Goal: Task Accomplishment & Management: Manage account settings

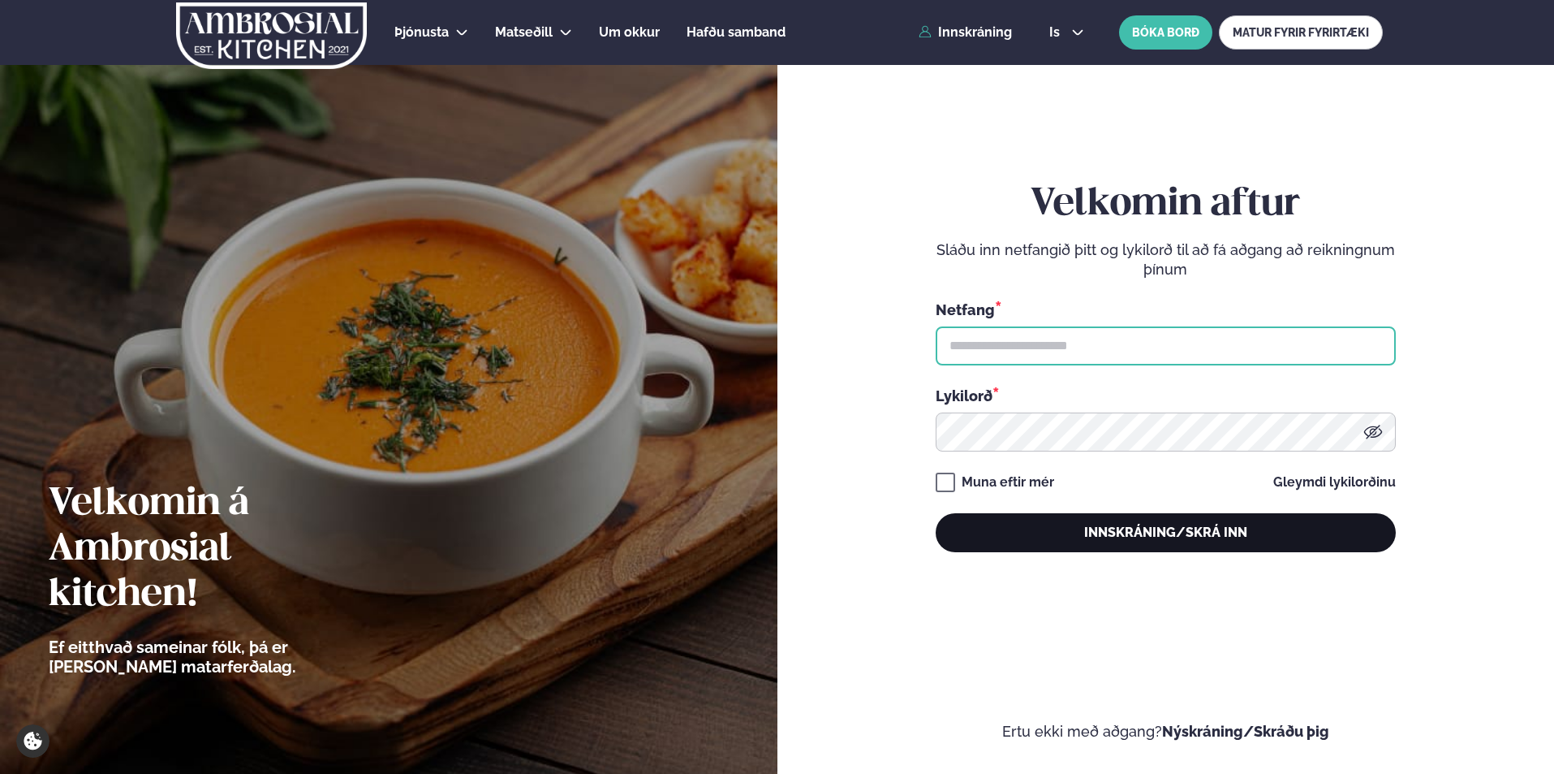
type input "**********"
click at [1131, 522] on button "Innskráning/Skrá inn" at bounding box center [1166, 532] width 460 height 39
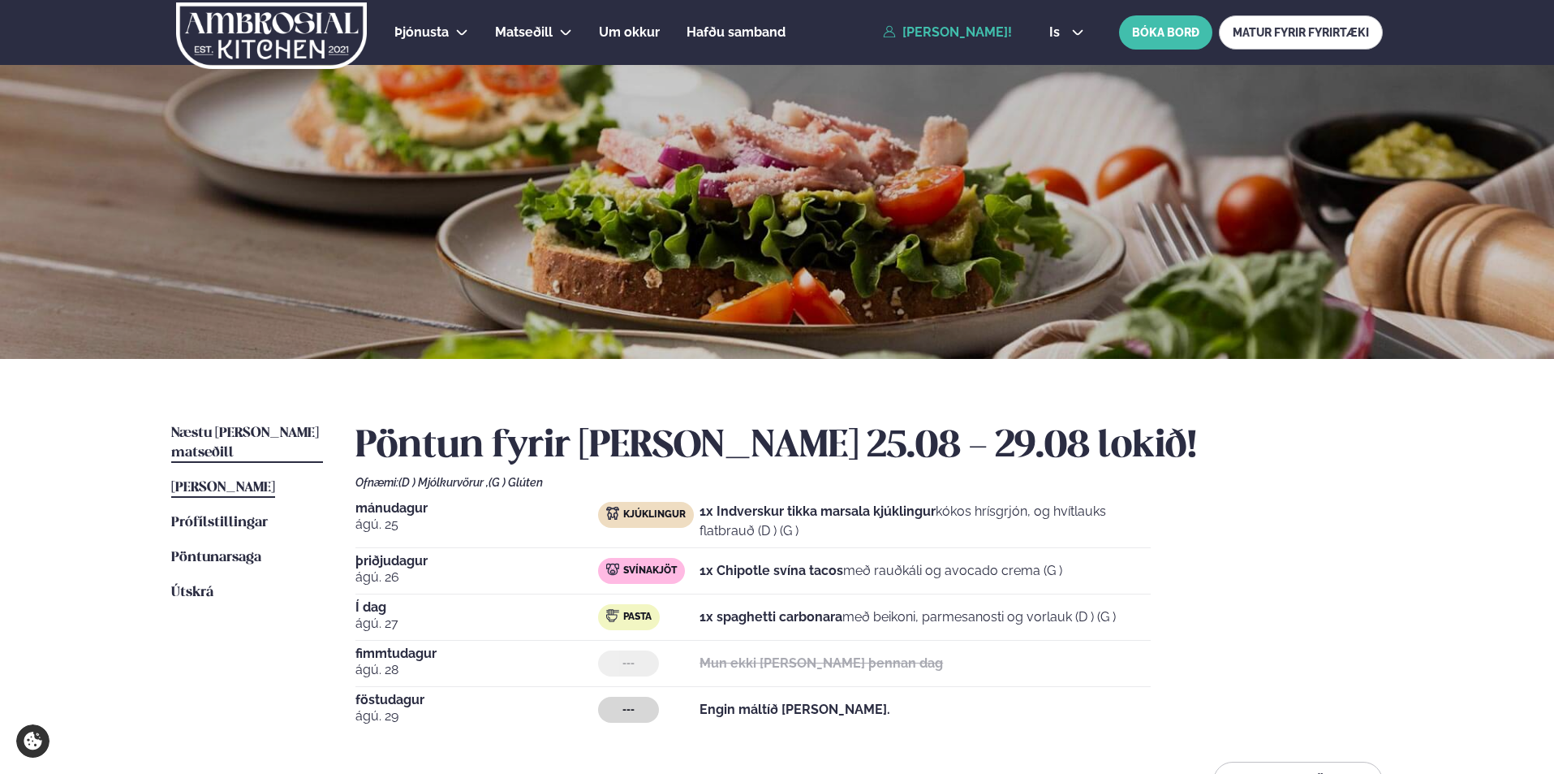
click at [240, 429] on span "Næstu [PERSON_NAME] matseðill" at bounding box center [245, 442] width 148 height 33
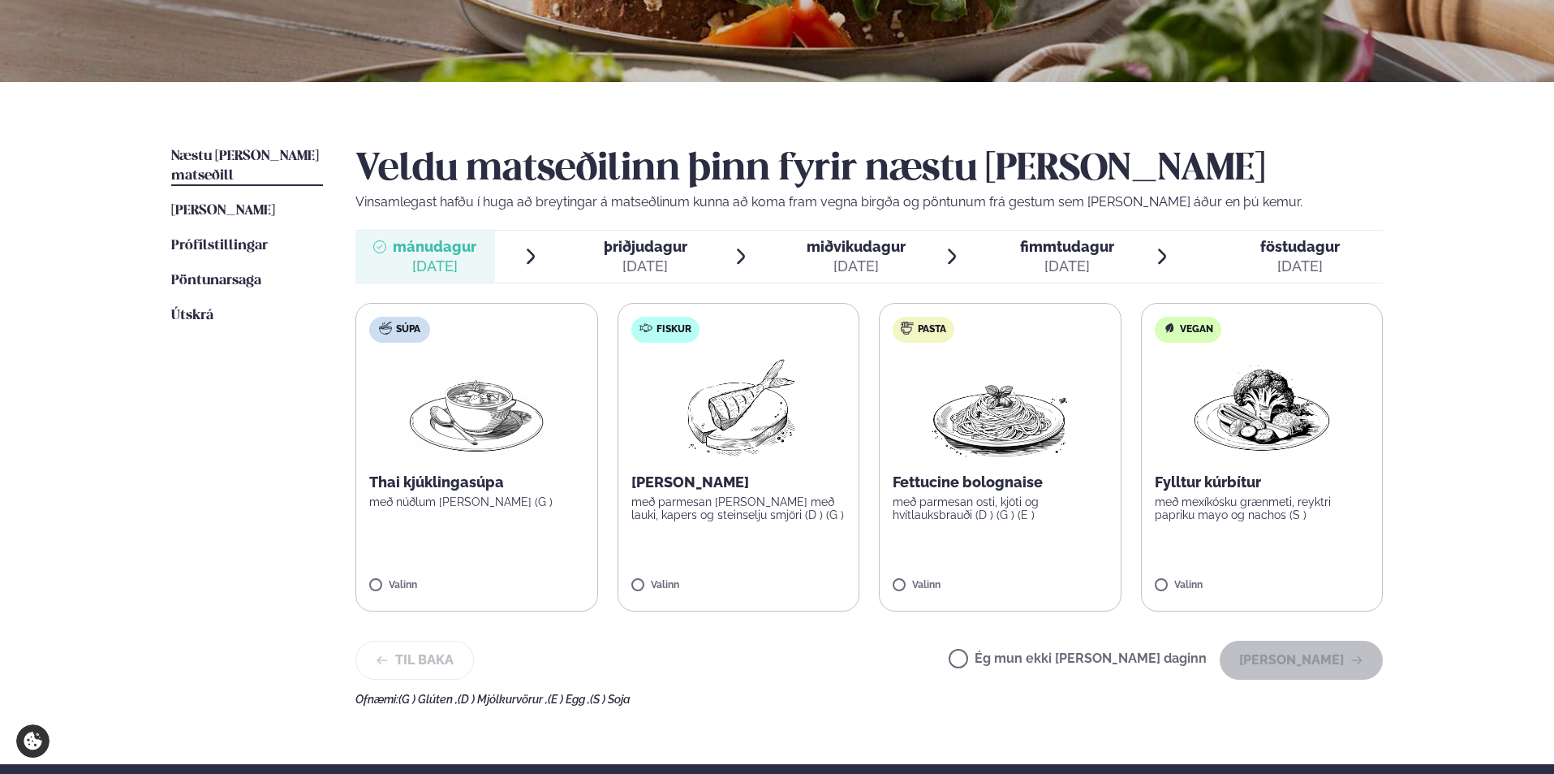
scroll to position [325, 0]
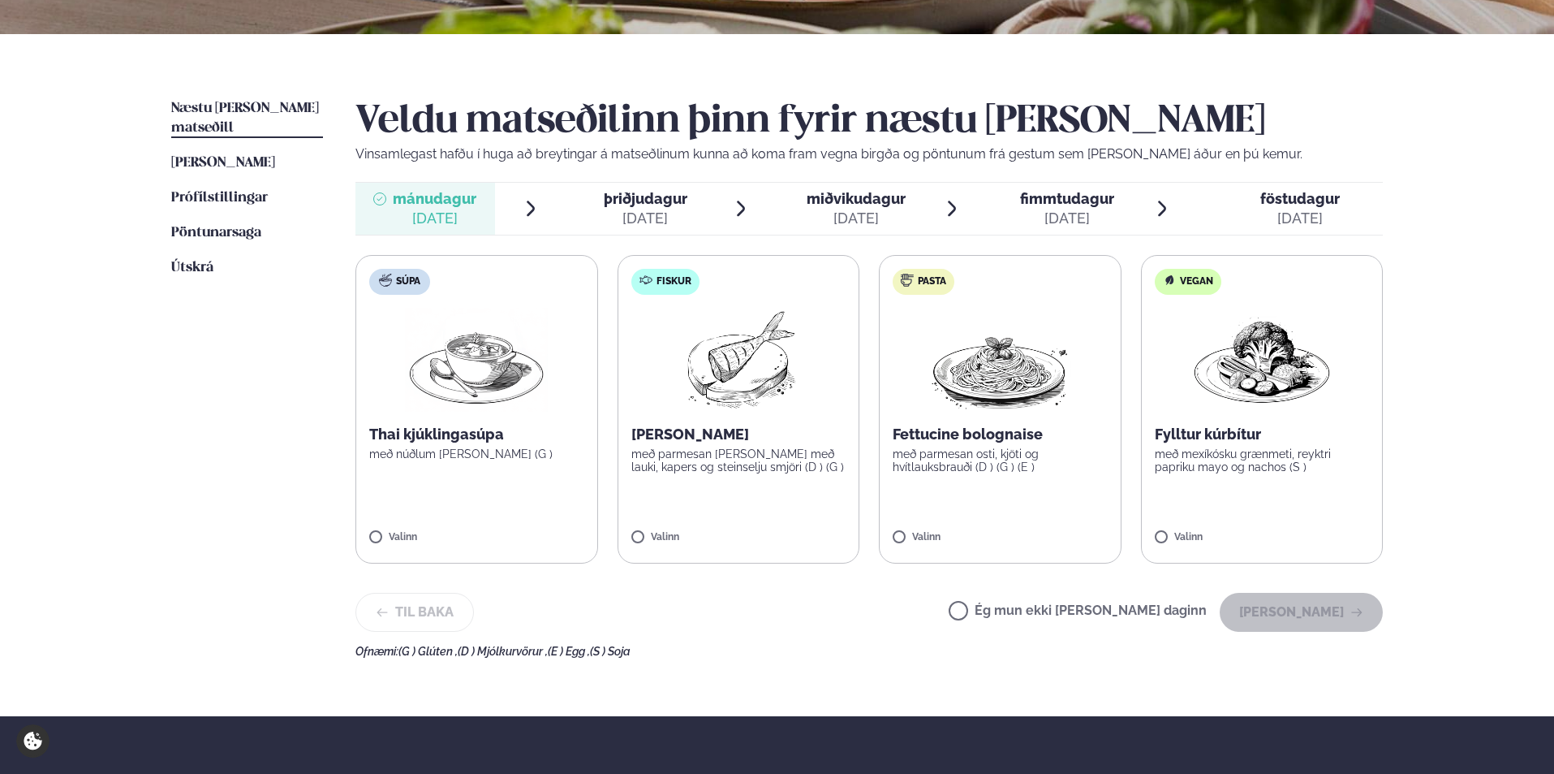
click at [1015, 610] on label "Ég mun ekki [PERSON_NAME] daginn" at bounding box center [1078, 612] width 258 height 17
click at [1293, 616] on button "[PERSON_NAME]" at bounding box center [1301, 612] width 163 height 39
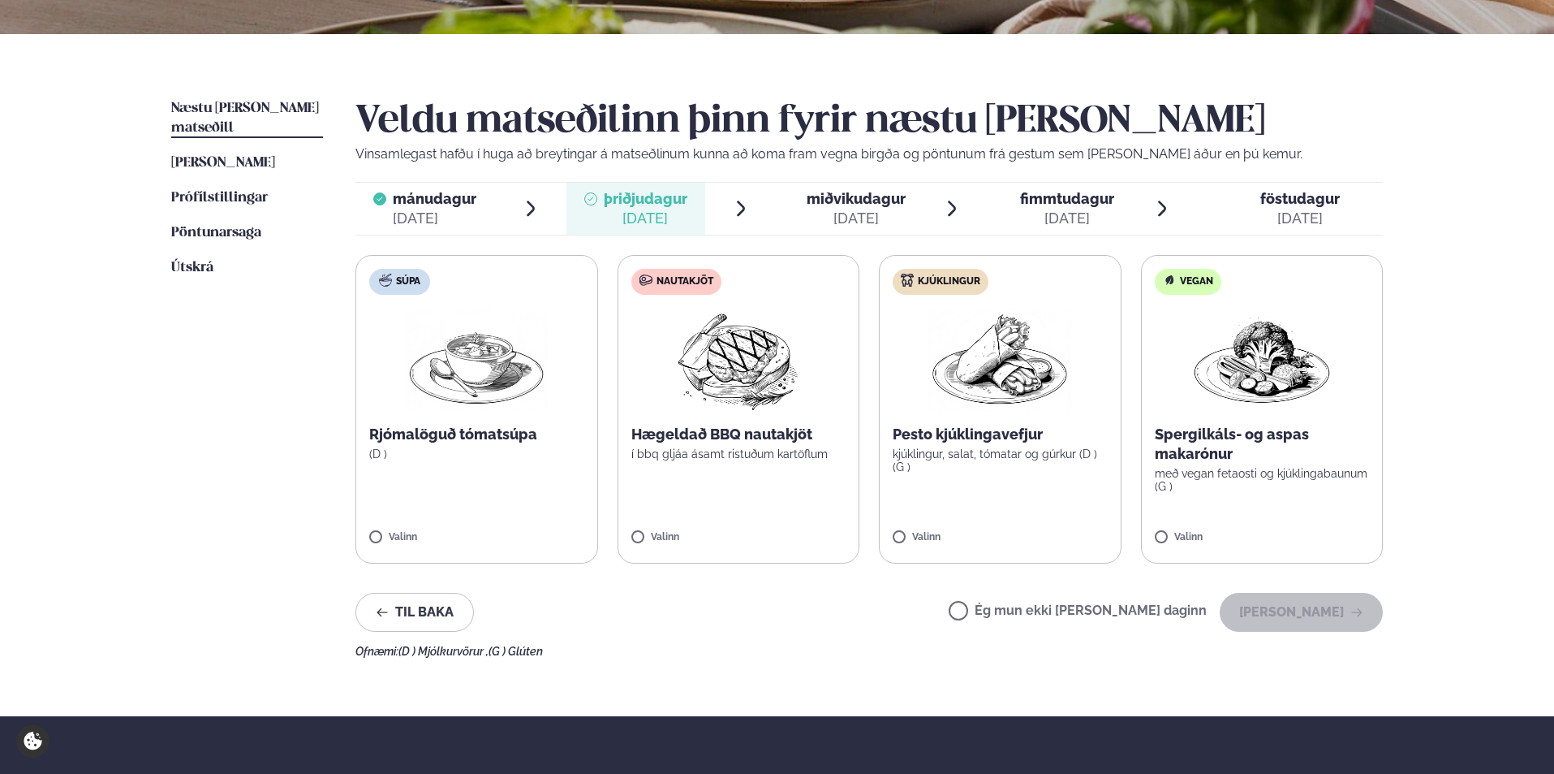
click at [745, 368] on img at bounding box center [738, 360] width 144 height 104
click at [1325, 614] on button "[PERSON_NAME]" at bounding box center [1301, 612] width 163 height 39
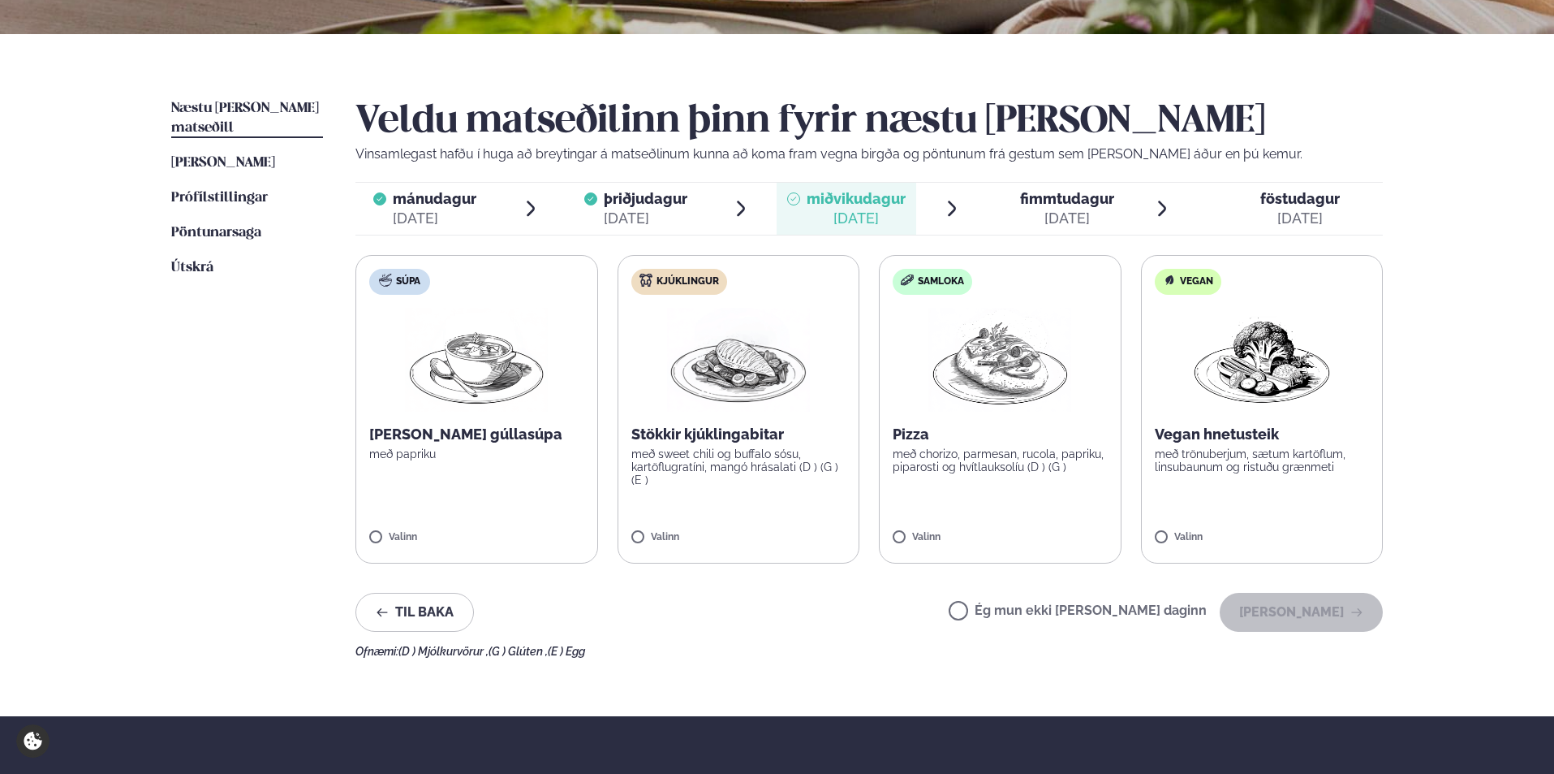
click at [1006, 377] on img at bounding box center [1000, 360] width 143 height 104
click at [1298, 611] on button "[PERSON_NAME]" at bounding box center [1301, 612] width 163 height 39
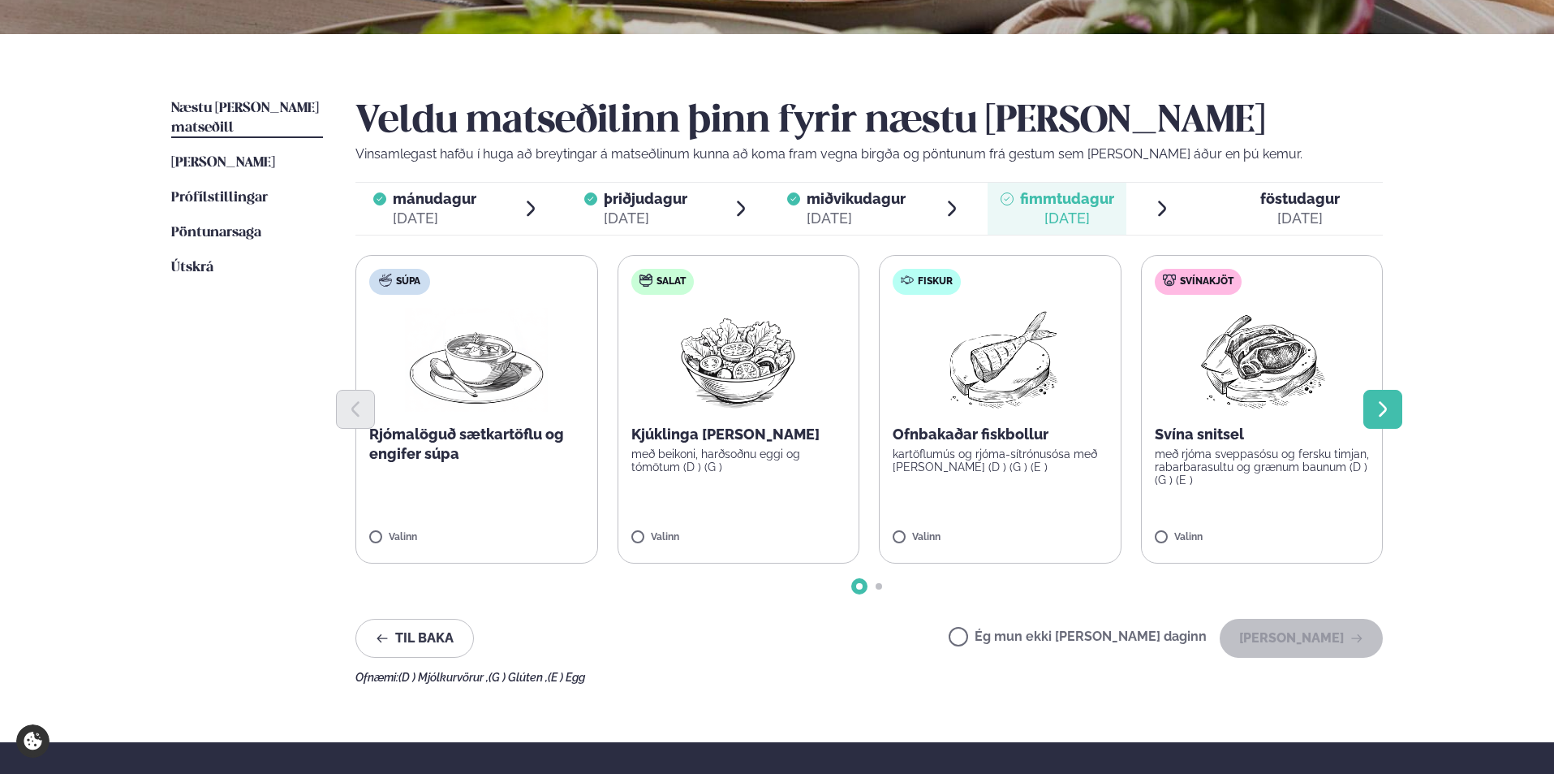
click at [1391, 414] on icon "Next slide" at bounding box center [1382, 408] width 19 height 19
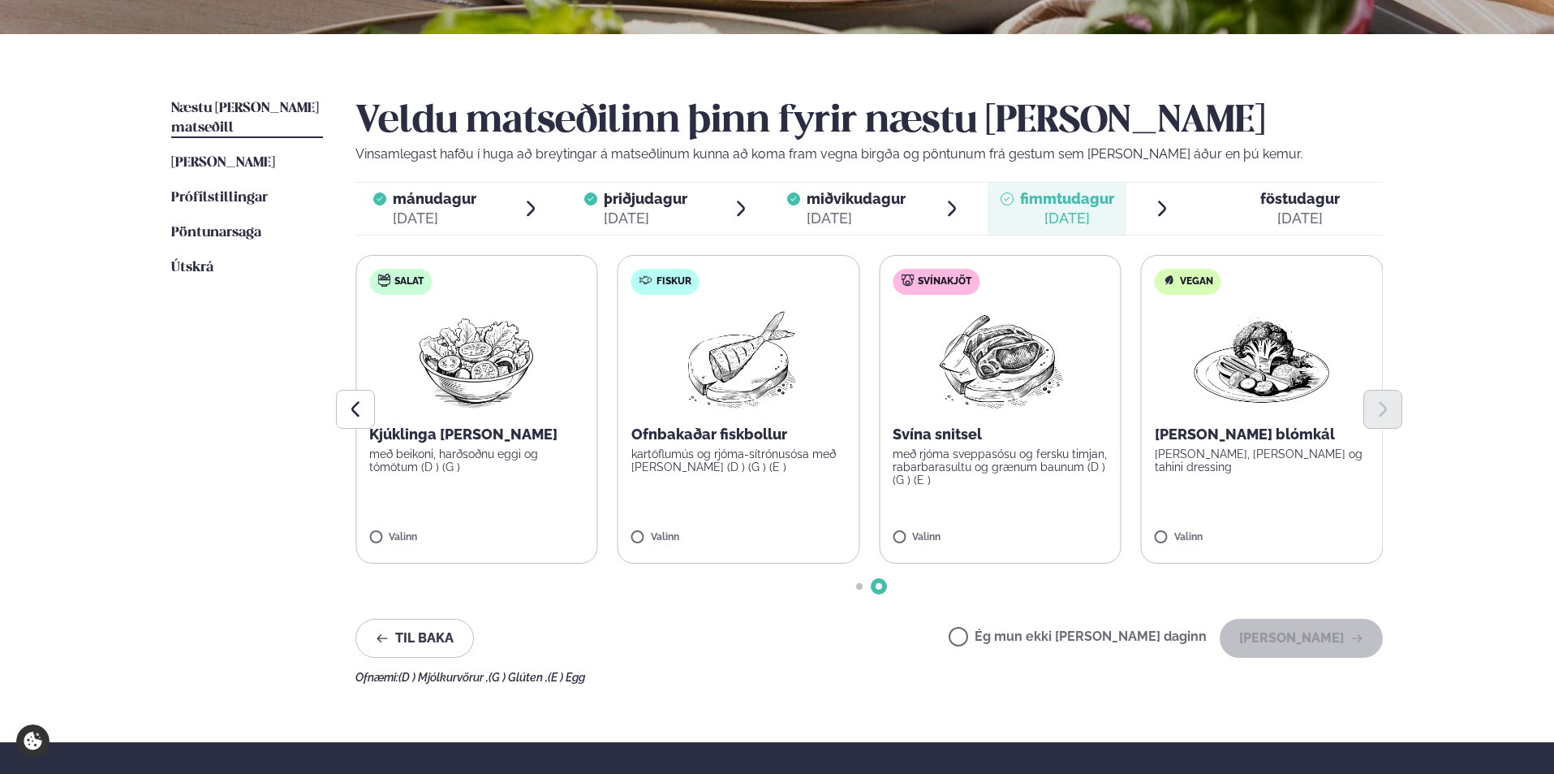
click at [935, 377] on img at bounding box center [1001, 360] width 144 height 104
click at [1302, 642] on button "[PERSON_NAME]" at bounding box center [1301, 637] width 163 height 39
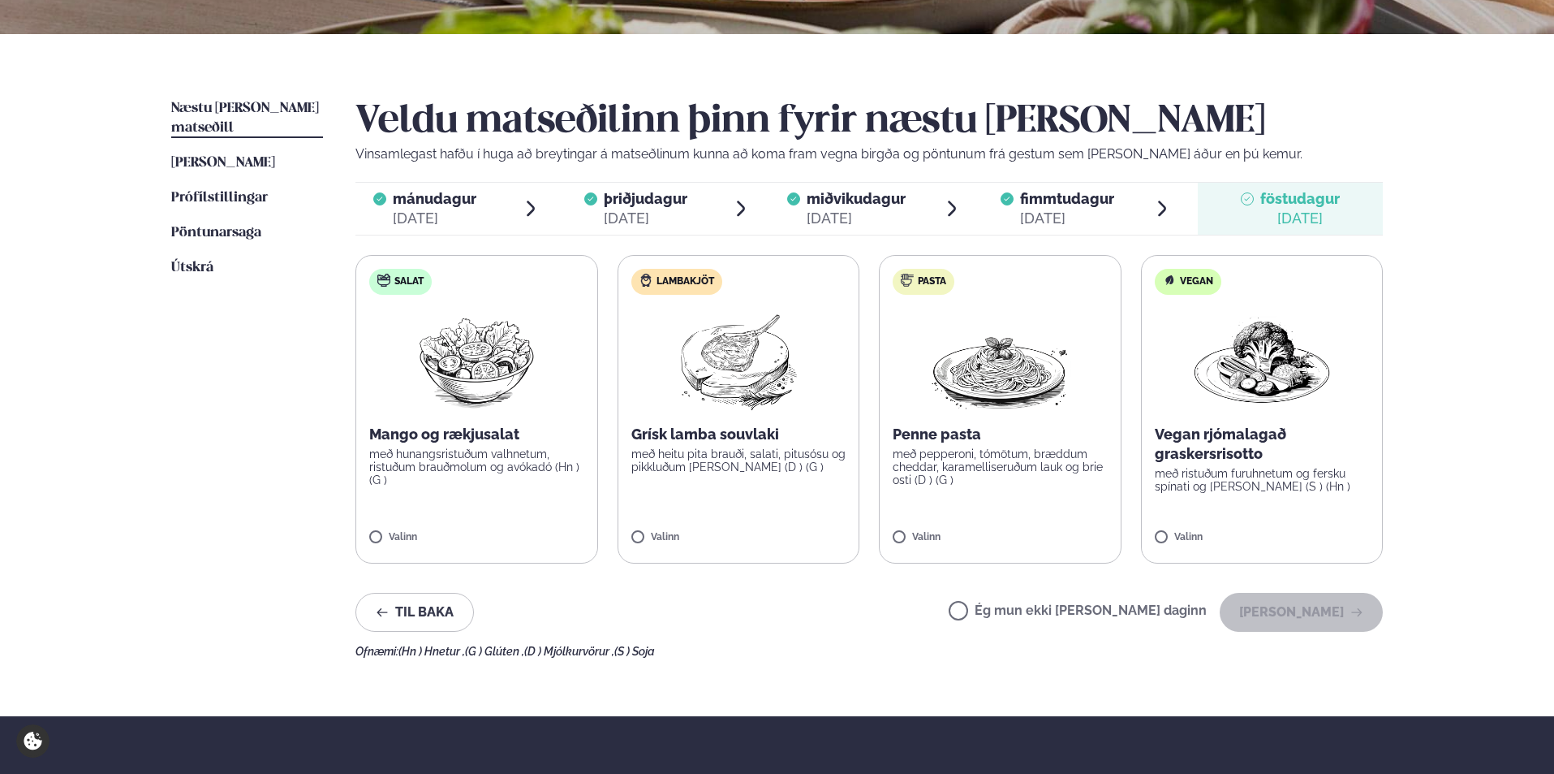
click at [751, 375] on img at bounding box center [738, 360] width 144 height 104
click at [1307, 610] on button "[PERSON_NAME]" at bounding box center [1301, 612] width 163 height 39
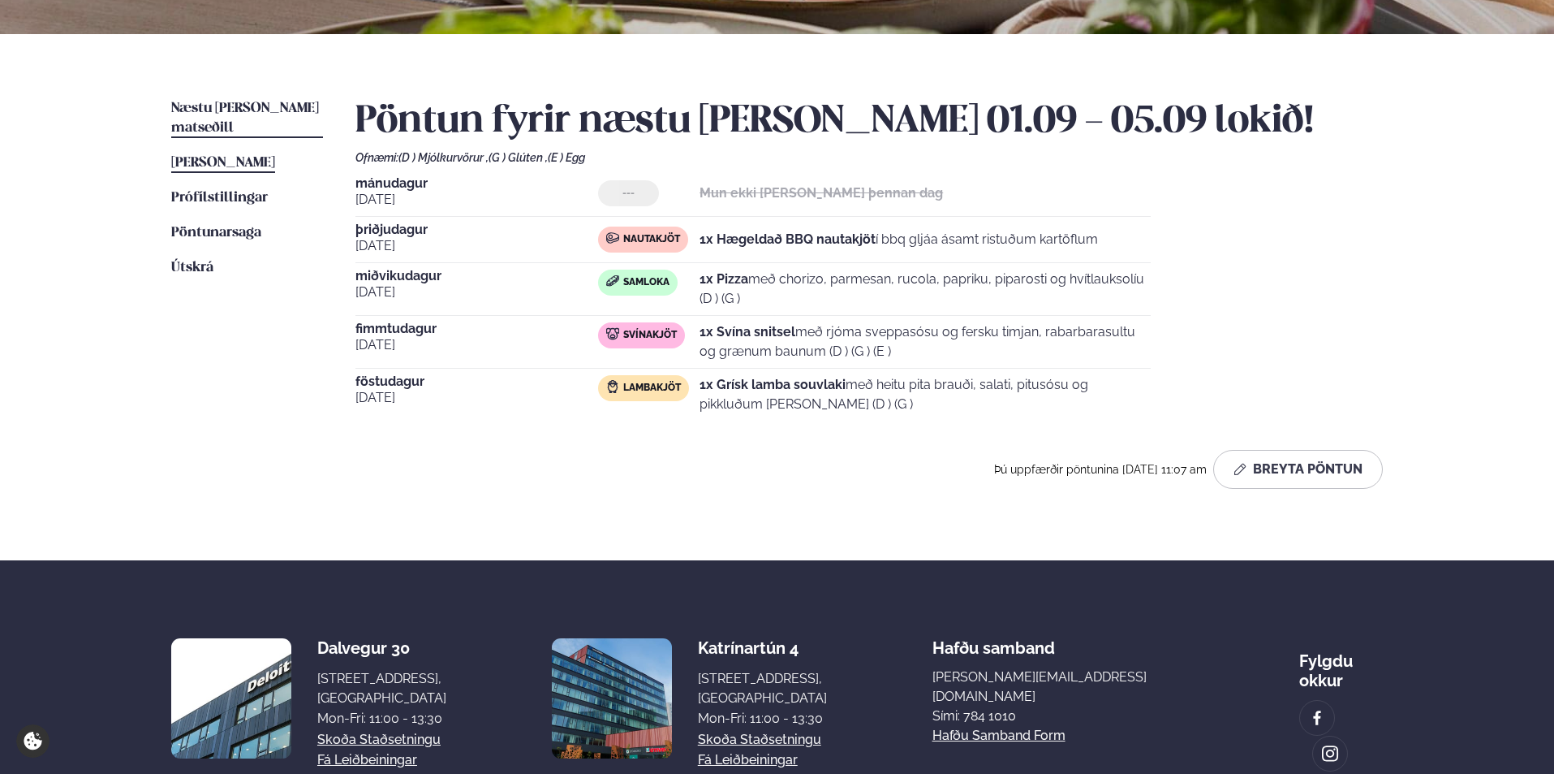
click at [237, 156] on span "[PERSON_NAME]" at bounding box center [223, 163] width 104 height 14
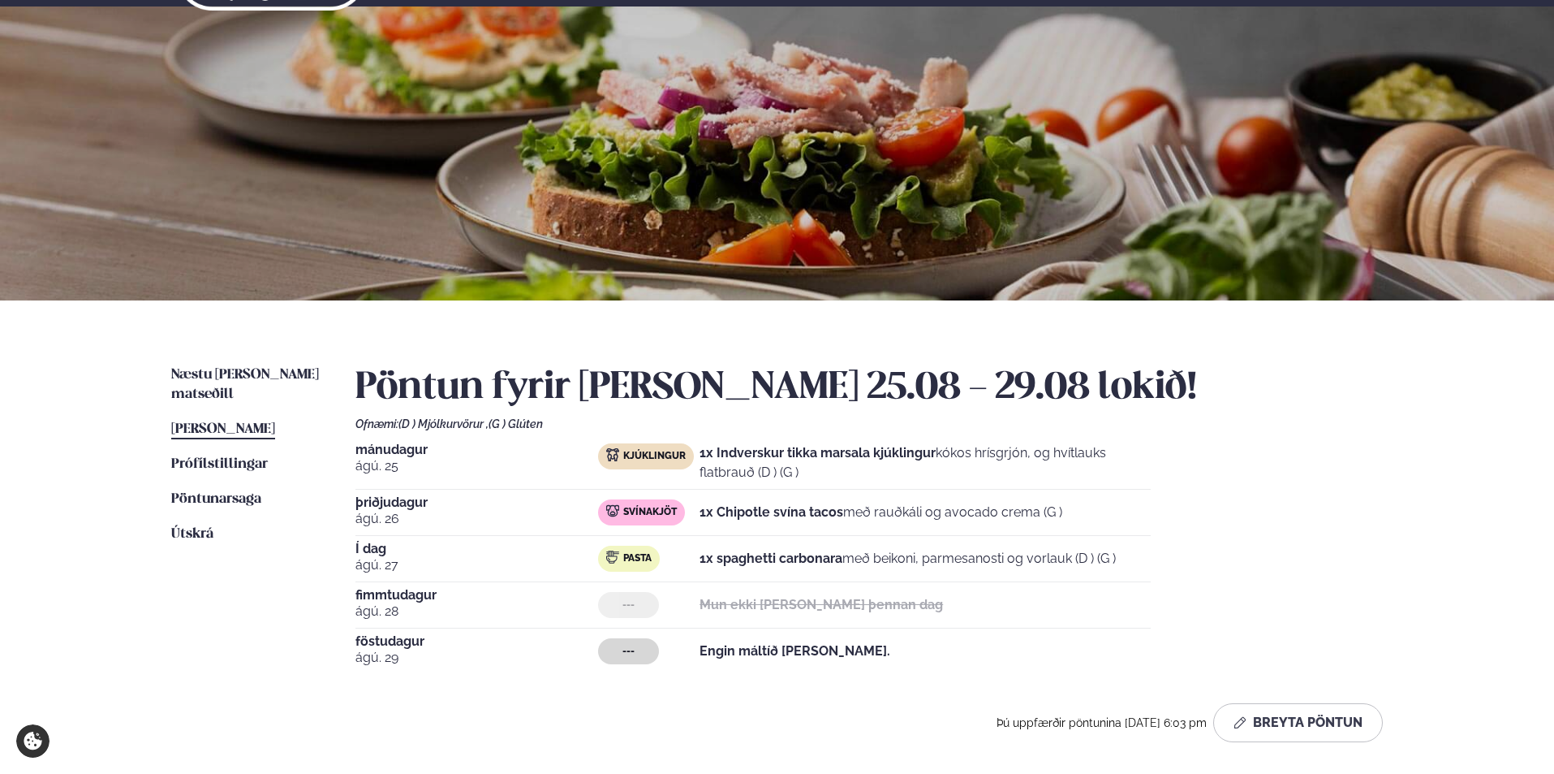
scroll to position [108, 0]
